Goal: Entertainment & Leisure: Consume media (video, audio)

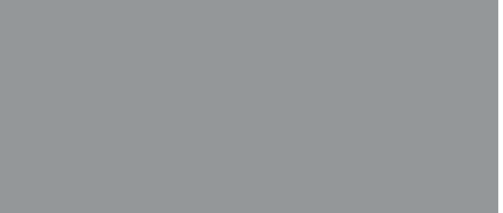
scroll to position [204, 5]
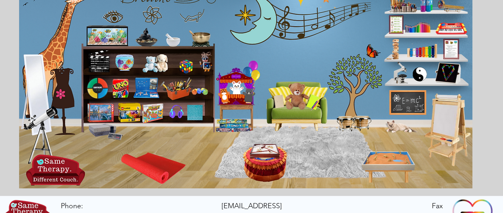
scroll to position [133, 0]
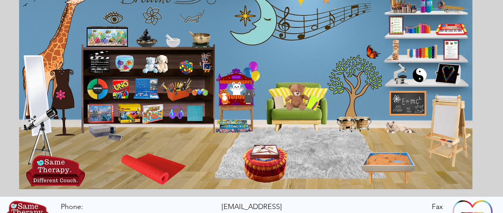
click at [296, 97] on icon "main content" at bounding box center [294, 97] width 22 height 22
click at [303, 55] on img "main content" at bounding box center [246, 81] width 454 height 216
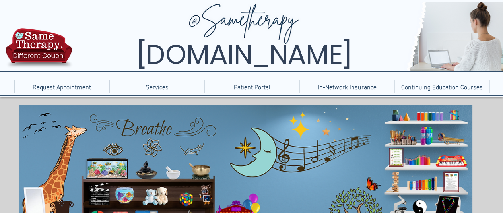
scroll to position [0, 0]
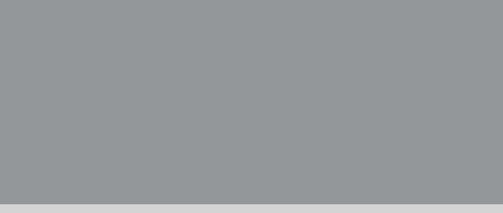
scroll to position [282, 0]
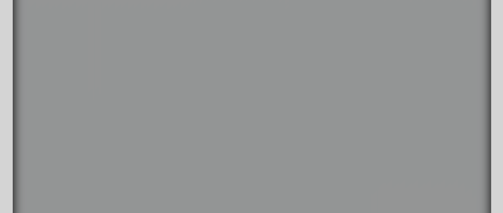
scroll to position [127, 0]
click at [397, 164] on video "Your Video Title Video Player" at bounding box center [252, 108] width 479 height 246
click at [447, 177] on video "Your Video Title Video Player" at bounding box center [252, 108] width 479 height 246
click at [449, 163] on video "Your Video Title Video Player" at bounding box center [252, 108] width 479 height 246
click at [450, 163] on video "Your Video Title Video Player" at bounding box center [252, 108] width 479 height 246
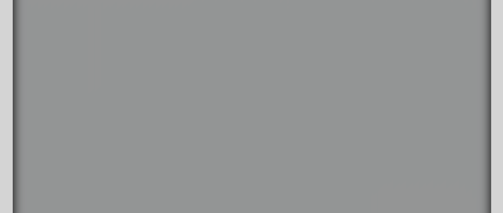
click at [284, 45] on video "Your Video Title Video Player" at bounding box center [252, 108] width 479 height 246
click at [285, 45] on video "Your Video Title Video Player" at bounding box center [252, 108] width 479 height 246
click at [227, 140] on video "Your Video Title Video Player" at bounding box center [252, 108] width 479 height 246
click at [158, 103] on video "Your Video Title Video Player" at bounding box center [252, 108] width 479 height 246
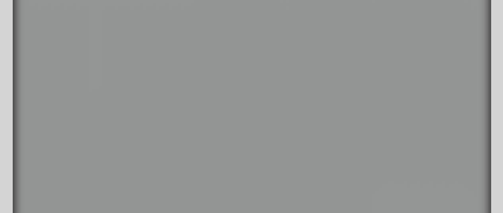
click at [158, 87] on video "Your Video Title Video Player" at bounding box center [252, 108] width 479 height 246
click at [66, 44] on icon "main content" at bounding box center [55, 39] width 72 height 71
